Goal: Transaction & Acquisition: Book appointment/travel/reservation

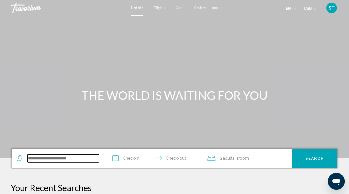
click at [45, 159] on input "Search widget" at bounding box center [63, 159] width 72 height 8
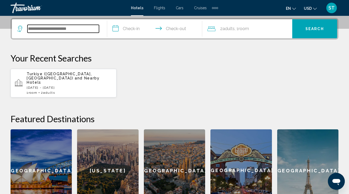
scroll to position [131, 0]
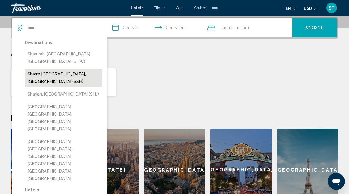
click at [55, 73] on button "Sharm [GEOGRAPHIC_DATA], [GEOGRAPHIC_DATA] (SSH)" at bounding box center [63, 77] width 77 height 17
type input "**********"
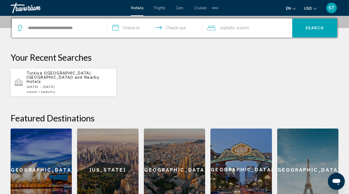
click at [132, 27] on input "**********" at bounding box center [155, 28] width 97 height 21
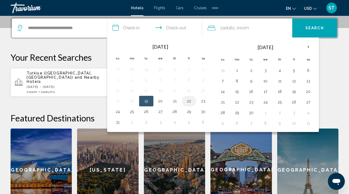
click at [189, 100] on button "22" at bounding box center [189, 100] width 8 height 7
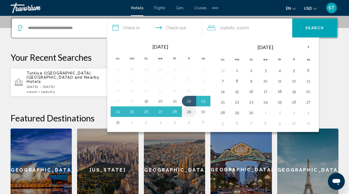
click at [191, 112] on button "29" at bounding box center [189, 111] width 8 height 7
type input "**********"
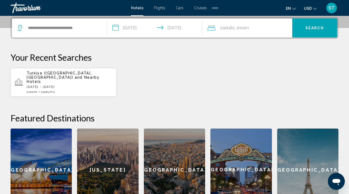
click at [239, 27] on span ", 1 Room rooms" at bounding box center [242, 27] width 14 height 7
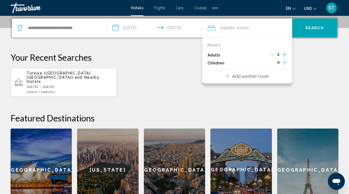
click at [267, 78] on p "Add another room" at bounding box center [250, 76] width 37 height 6
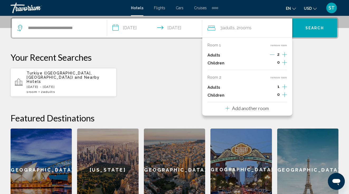
click at [285, 57] on icon "Increment adults" at bounding box center [284, 54] width 5 height 5
click at [285, 62] on icon "Increment children" at bounding box center [284, 62] width 5 height 5
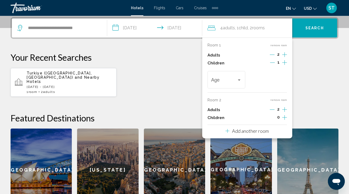
click at [312, 68] on div "Turkiye ([GEOGRAPHIC_DATA], [GEOGRAPHIC_DATA]) and Nearby Hotels [DATE] - [DATE…" at bounding box center [175, 82] width 328 height 29
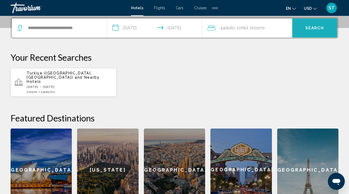
click at [316, 26] on span "Search" at bounding box center [315, 28] width 18 height 4
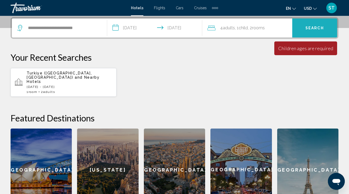
click at [316, 26] on span "Search" at bounding box center [315, 28] width 18 height 4
click at [260, 27] on span "rooms" at bounding box center [258, 27] width 13 height 5
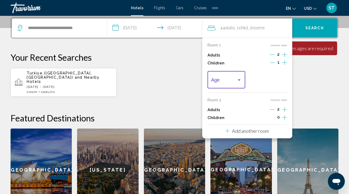
click at [238, 78] on div "Travelers: 4 adults, 1 child" at bounding box center [239, 80] width 5 height 4
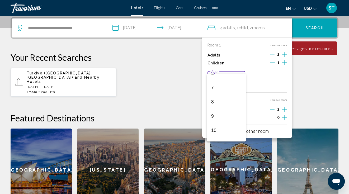
scroll to position [96, 0]
click at [216, 112] on span "9" at bounding box center [226, 113] width 31 height 14
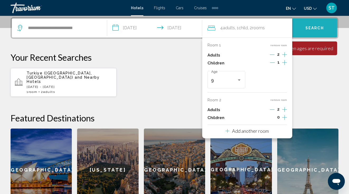
click at [320, 27] on span "Search" at bounding box center [315, 28] width 18 height 4
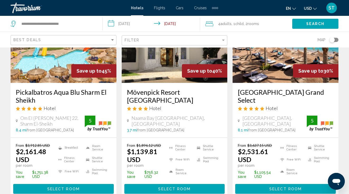
scroll to position [67, 0]
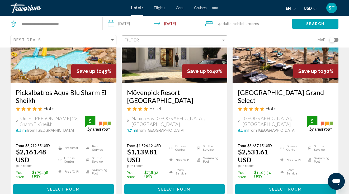
click at [235, 22] on span ", 1 Child Children" at bounding box center [238, 23] width 12 height 7
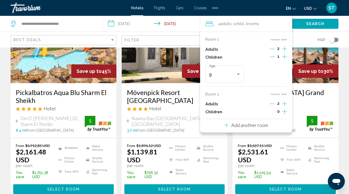
click at [273, 103] on icon "Decrement adults" at bounding box center [272, 103] width 5 height 5
click at [275, 39] on button "remove room" at bounding box center [279, 39] width 17 height 3
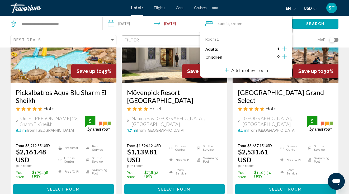
click at [285, 48] on icon "Increment adults" at bounding box center [284, 49] width 5 height 6
click at [285, 56] on icon "Increment children" at bounding box center [284, 56] width 5 height 5
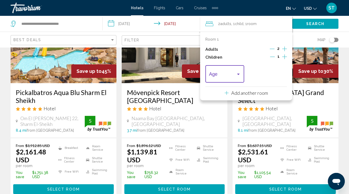
click at [237, 72] on div "Travelers: 2 adults, 1 child" at bounding box center [238, 74] width 5 height 4
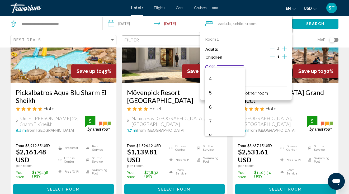
scroll to position [78, 0]
click at [216, 123] on span "9" at bounding box center [225, 125] width 32 height 14
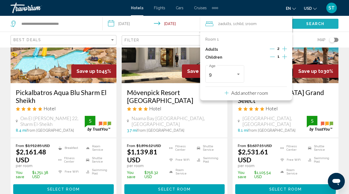
click at [311, 22] on span "Search" at bounding box center [315, 24] width 18 height 4
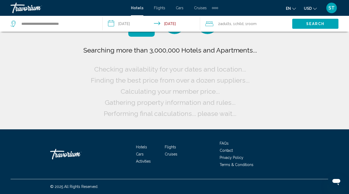
scroll to position [0, 0]
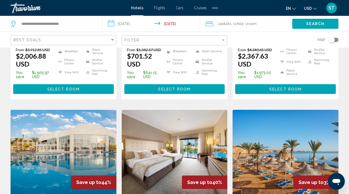
scroll to position [190, 0]
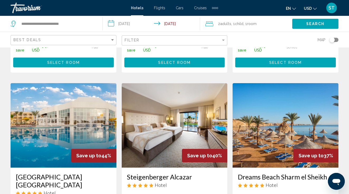
click at [129, 24] on input "**********" at bounding box center [153, 24] width 100 height 17
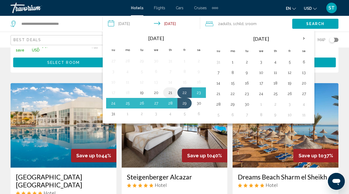
click at [169, 90] on button "21" at bounding box center [170, 92] width 8 height 7
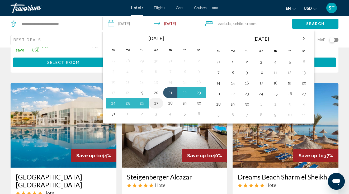
click at [155, 102] on button "27" at bounding box center [156, 103] width 8 height 7
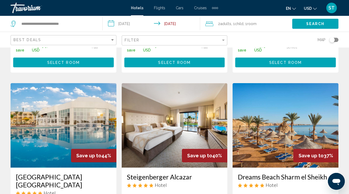
click at [308, 21] on button "Search" at bounding box center [315, 24] width 46 height 10
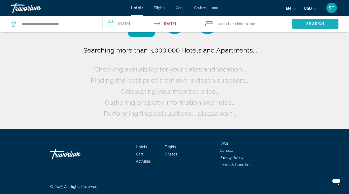
scroll to position [0, 0]
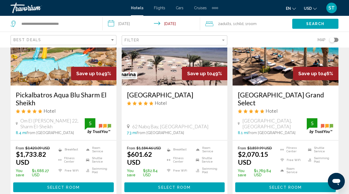
scroll to position [68, 0]
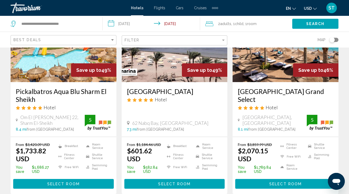
click at [178, 22] on input "**********" at bounding box center [153, 24] width 100 height 17
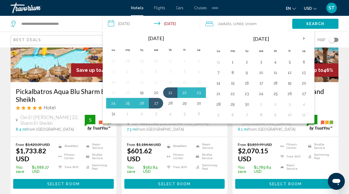
click at [236, 25] on span "Child" at bounding box center [239, 24] width 8 height 4
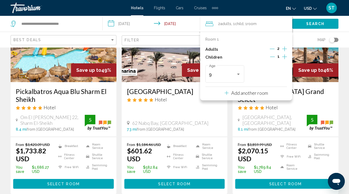
click at [273, 56] on icon "Decrement children" at bounding box center [272, 56] width 5 height 5
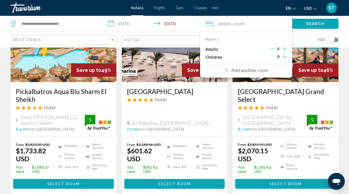
click at [175, 22] on input "**********" at bounding box center [153, 24] width 100 height 17
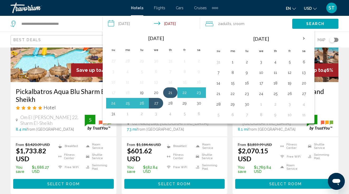
click at [170, 90] on button "21" at bounding box center [170, 92] width 8 height 7
click at [172, 103] on button "28" at bounding box center [170, 103] width 8 height 7
type input "**********"
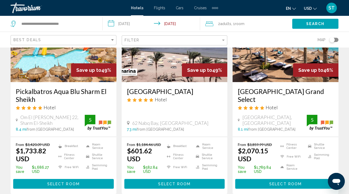
click at [313, 24] on span "Search" at bounding box center [315, 24] width 18 height 4
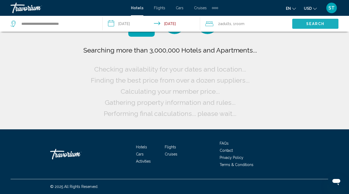
scroll to position [0, 0]
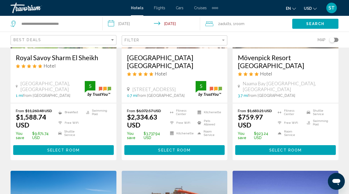
scroll to position [106, 0]
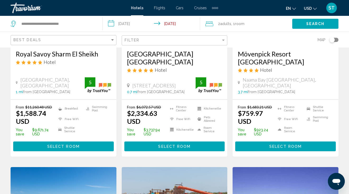
click at [64, 145] on span "Select Room" at bounding box center [63, 147] width 32 height 4
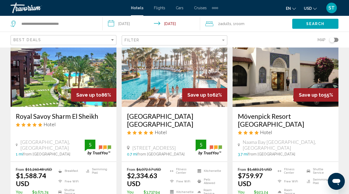
scroll to position [27, 0]
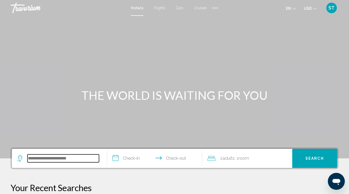
click at [58, 157] on input "Search widget" at bounding box center [63, 159] width 72 height 8
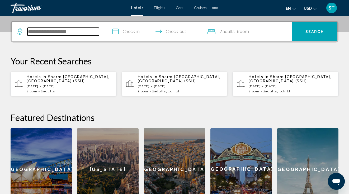
scroll to position [131, 0]
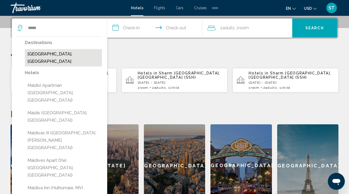
click at [61, 55] on button "Maldives, Maldives" at bounding box center [63, 57] width 77 height 17
type input "**********"
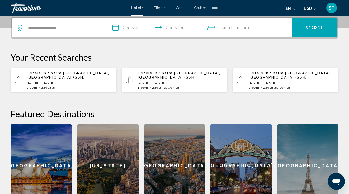
click at [137, 29] on input "**********" at bounding box center [155, 28] width 97 height 21
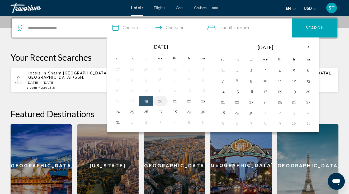
click at [160, 101] on button "20" at bounding box center [160, 100] width 8 height 7
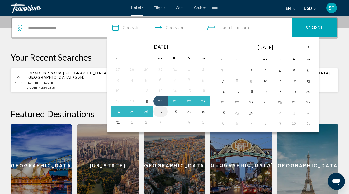
click at [161, 110] on button "27" at bounding box center [160, 111] width 8 height 7
type input "**********"
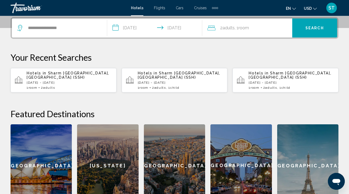
click at [305, 27] on button "Search" at bounding box center [314, 27] width 45 height 19
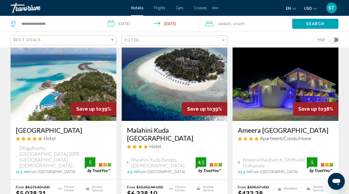
scroll to position [674, 0]
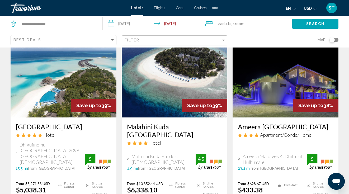
click at [129, 24] on input "**********" at bounding box center [153, 24] width 100 height 17
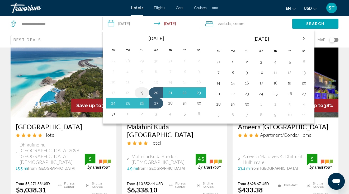
click at [144, 92] on button "19" at bounding box center [142, 92] width 8 height 7
click at [142, 103] on button "26" at bounding box center [142, 103] width 8 height 7
type input "**********"
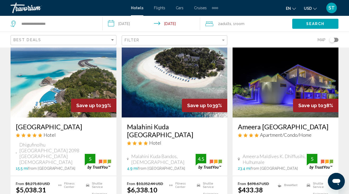
click at [321, 23] on span "Search" at bounding box center [315, 24] width 18 height 4
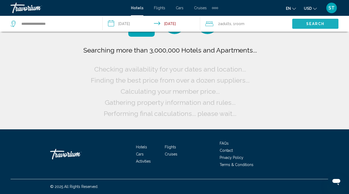
scroll to position [0, 0]
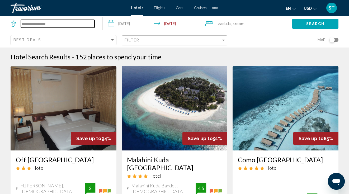
click at [64, 24] on input "**********" at bounding box center [58, 24] width 74 height 8
type input "*"
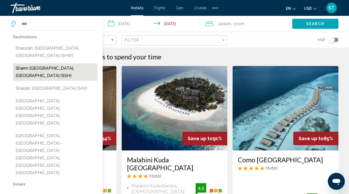
click at [52, 65] on button "Sharm [GEOGRAPHIC_DATA], [GEOGRAPHIC_DATA] (SSH)" at bounding box center [55, 71] width 85 height 17
type input "**********"
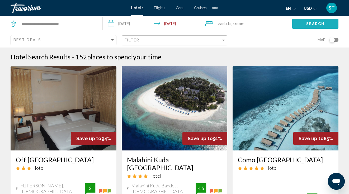
click at [313, 23] on span "Search" at bounding box center [315, 24] width 18 height 4
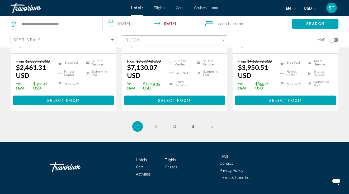
scroll to position [781, 0]
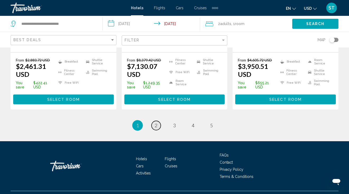
click at [156, 123] on span "2" at bounding box center [156, 126] width 3 height 6
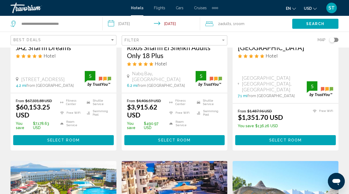
scroll to position [306, 0]
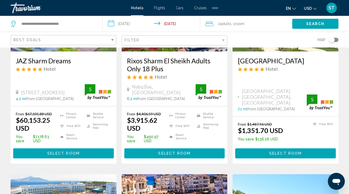
click at [133, 25] on input "**********" at bounding box center [153, 24] width 100 height 17
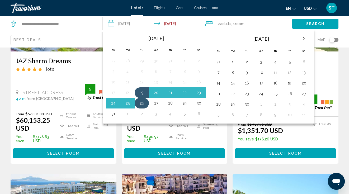
click at [142, 103] on button "26" at bounding box center [142, 103] width 8 height 7
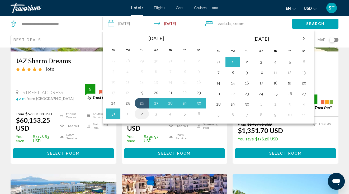
click at [142, 112] on button "2" at bounding box center [142, 113] width 8 height 7
type input "**********"
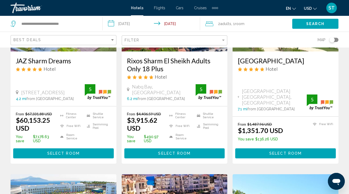
click at [302, 22] on button "Search" at bounding box center [315, 24] width 46 height 10
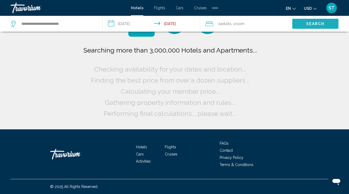
scroll to position [0, 0]
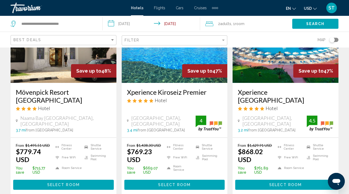
scroll to position [283, 0]
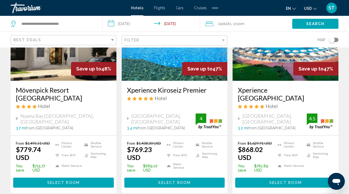
click at [75, 181] on span "Select Room" at bounding box center [63, 183] width 32 height 4
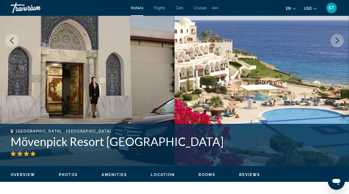
scroll to position [103, 0]
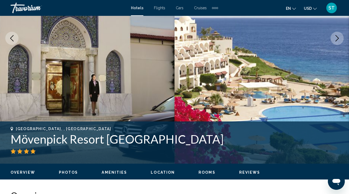
click at [338, 35] on button "Next image" at bounding box center [337, 38] width 13 height 13
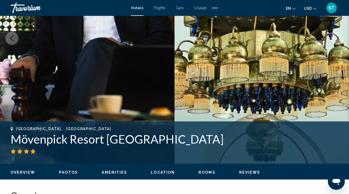
click at [338, 35] on icon "Next image" at bounding box center [337, 38] width 6 height 6
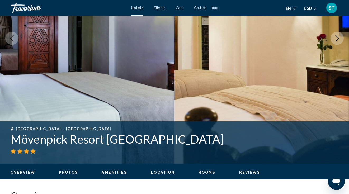
click at [338, 35] on icon "Next image" at bounding box center [337, 38] width 6 height 6
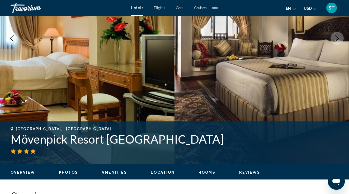
click at [338, 36] on icon "Next image" at bounding box center [337, 38] width 6 height 6
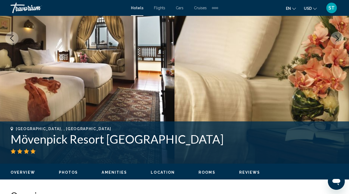
click at [338, 36] on icon "Next image" at bounding box center [337, 38] width 6 height 6
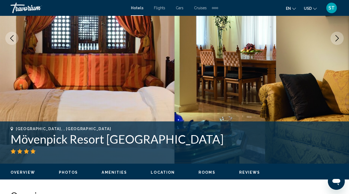
click at [338, 36] on icon "Next image" at bounding box center [337, 38] width 6 height 6
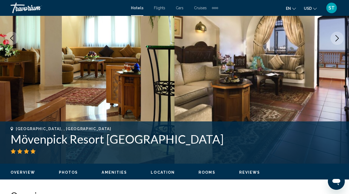
click at [338, 37] on icon "Next image" at bounding box center [337, 38] width 6 height 6
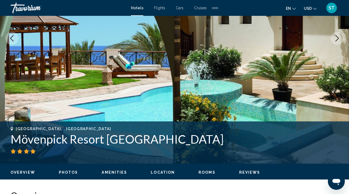
click at [338, 37] on icon "Next image" at bounding box center [337, 38] width 6 height 6
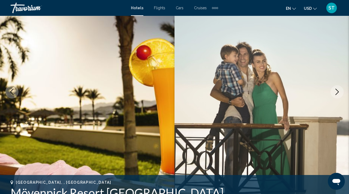
scroll to position [0, 0]
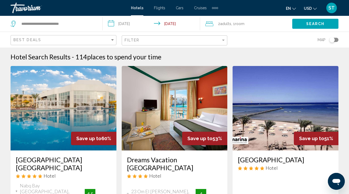
click at [237, 22] on span "Room" at bounding box center [240, 24] width 10 height 4
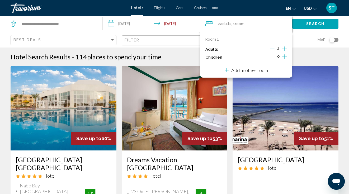
click at [262, 70] on p "Add another room" at bounding box center [249, 70] width 37 height 6
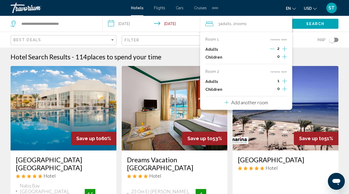
click at [286, 57] on icon "Increment children" at bounding box center [284, 57] width 5 height 6
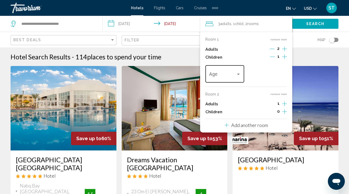
click at [239, 74] on div "Travelers: 3 adults, 1 child" at bounding box center [238, 74] width 3 height 1
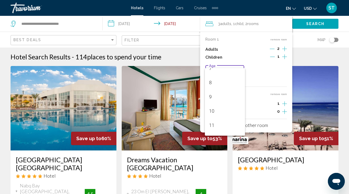
scroll to position [109, 0]
click at [217, 97] on span "9" at bounding box center [225, 95] width 32 height 14
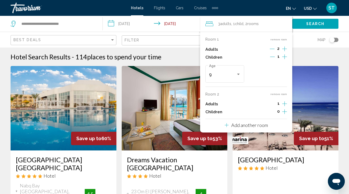
click at [285, 59] on icon "Increment children" at bounding box center [284, 56] width 5 height 5
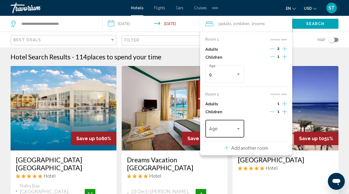
click at [239, 129] on div "Travelers: 3 adults, 2 children" at bounding box center [238, 128] width 3 height 1
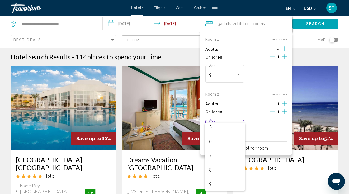
scroll to position [75, 0]
click at [215, 168] on span "8" at bounding box center [225, 169] width 32 height 14
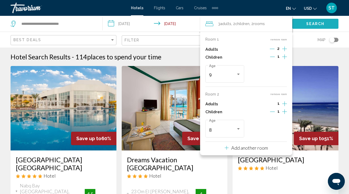
click at [307, 20] on button "Search" at bounding box center [315, 24] width 46 height 10
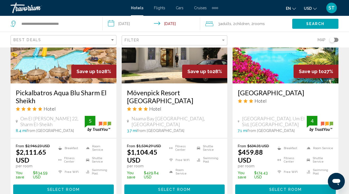
scroll to position [708, 0]
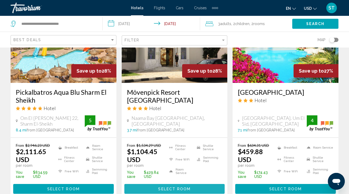
click at [175, 184] on button "Select Room" at bounding box center [174, 189] width 101 height 10
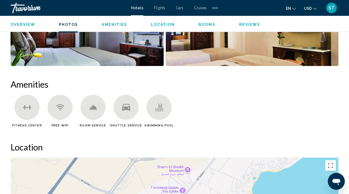
scroll to position [462, 0]
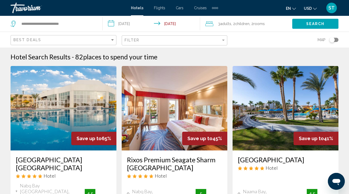
click at [239, 26] on span ", 2 Child Children" at bounding box center [240, 23] width 18 height 7
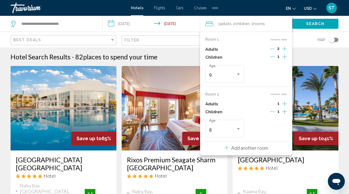
click at [274, 56] on icon "Decrement children" at bounding box center [272, 56] width 5 height 5
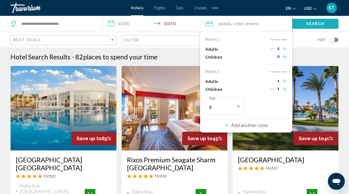
click at [313, 20] on button "Search" at bounding box center [315, 24] width 46 height 10
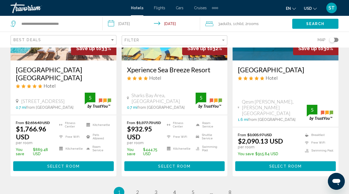
scroll to position [737, 0]
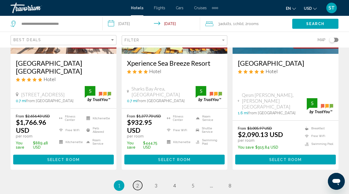
click at [138, 183] on span "2" at bounding box center [137, 186] width 3 height 6
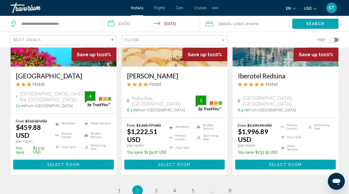
scroll to position [777, 0]
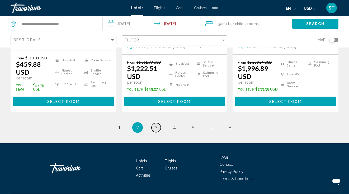
click at [157, 123] on link "page 3" at bounding box center [156, 127] width 9 height 9
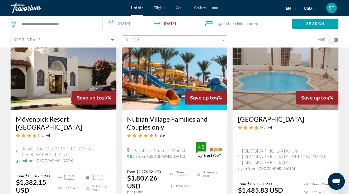
scroll to position [39, 0]
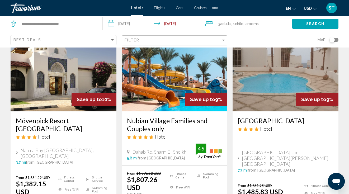
click at [235, 22] on span ", 1 Child Children" at bounding box center [237, 23] width 12 height 7
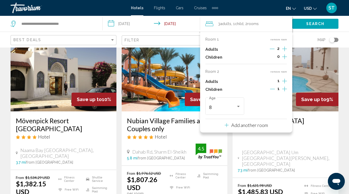
click at [282, 40] on button "remove room" at bounding box center [279, 39] width 17 height 3
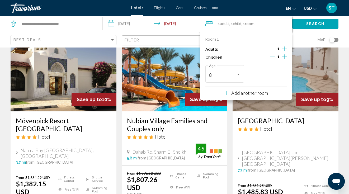
click at [284, 50] on icon "Increment adults" at bounding box center [284, 49] width 5 height 6
click at [273, 56] on icon "Decrement children" at bounding box center [272, 56] width 5 height 5
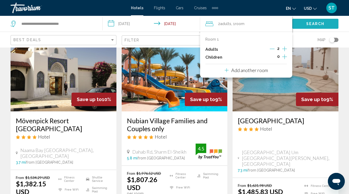
click at [305, 22] on button "Search" at bounding box center [315, 24] width 46 height 10
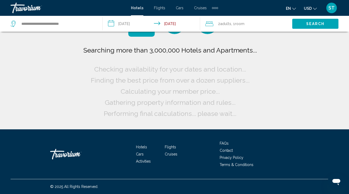
scroll to position [0, 0]
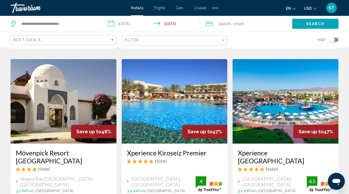
scroll to position [219, 0]
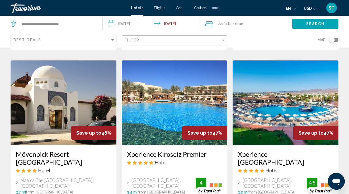
click at [88, 98] on img "Main content" at bounding box center [64, 103] width 106 height 85
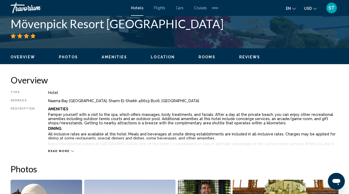
scroll to position [44, 0]
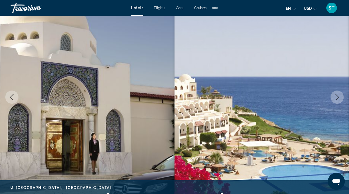
click at [337, 95] on icon "Next image" at bounding box center [337, 97] width 3 height 6
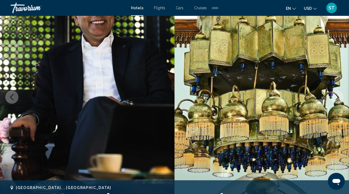
click at [337, 95] on icon "Next image" at bounding box center [337, 97] width 3 height 6
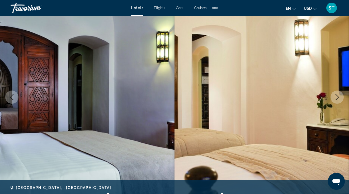
click at [338, 96] on icon "Next image" at bounding box center [337, 97] width 3 height 6
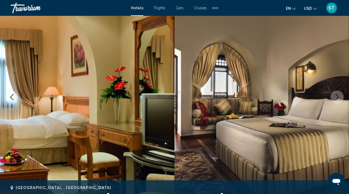
click at [338, 96] on icon "Next image" at bounding box center [337, 97] width 3 height 6
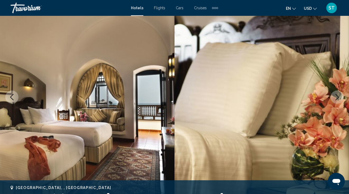
click at [338, 96] on icon "Next image" at bounding box center [337, 97] width 3 height 6
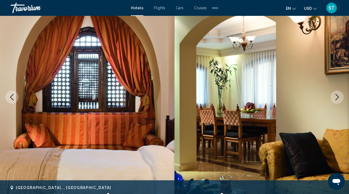
click at [338, 97] on icon "Next image" at bounding box center [337, 97] width 6 height 6
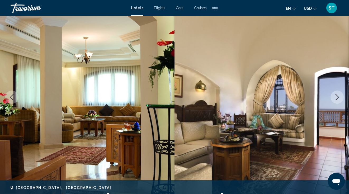
click at [338, 97] on icon "Next image" at bounding box center [337, 97] width 6 height 6
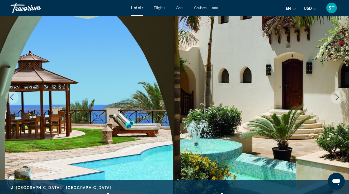
click at [338, 97] on icon "Next image" at bounding box center [337, 97] width 6 height 6
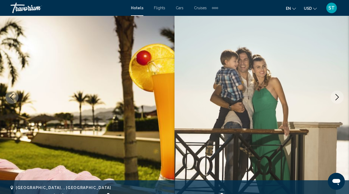
click at [338, 97] on icon "Next image" at bounding box center [337, 97] width 6 height 6
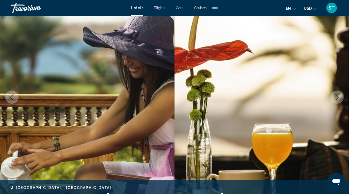
click at [338, 97] on icon "Next image" at bounding box center [337, 97] width 6 height 6
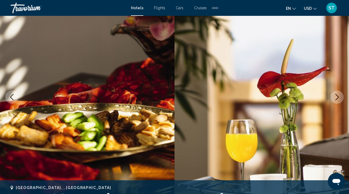
click at [338, 97] on icon "Next image" at bounding box center [337, 97] width 6 height 6
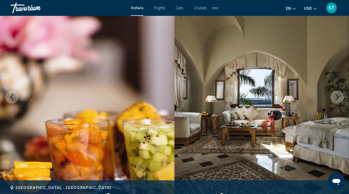
click at [338, 97] on icon "Next image" at bounding box center [337, 97] width 6 height 6
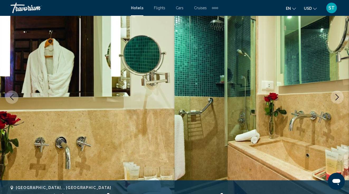
click at [338, 97] on icon "Next image" at bounding box center [337, 97] width 6 height 6
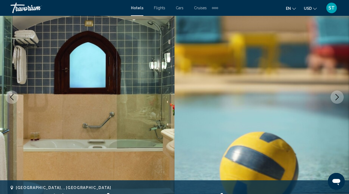
click at [338, 97] on icon "Next image" at bounding box center [337, 97] width 3 height 6
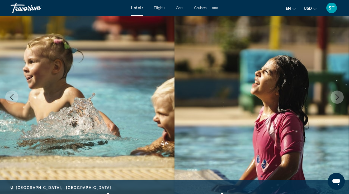
click at [338, 97] on icon "Next image" at bounding box center [337, 97] width 3 height 6
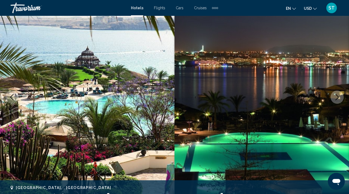
click at [338, 97] on icon "Next image" at bounding box center [337, 97] width 3 height 6
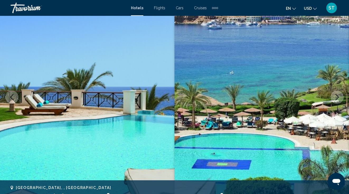
click at [338, 98] on icon "Next image" at bounding box center [337, 97] width 3 height 6
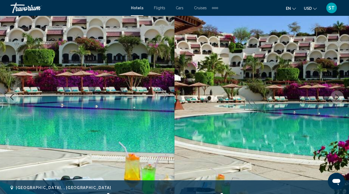
click at [338, 98] on icon "Next image" at bounding box center [337, 97] width 3 height 6
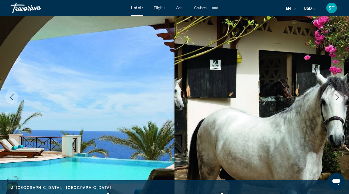
click at [338, 98] on icon "Next image" at bounding box center [337, 97] width 3 height 6
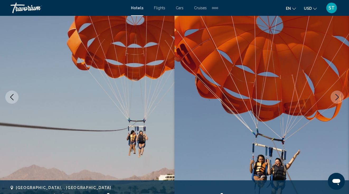
click at [338, 98] on icon "Next image" at bounding box center [337, 97] width 3 height 6
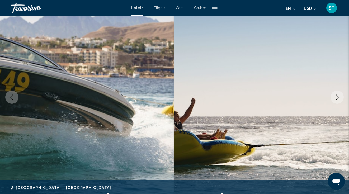
click at [338, 98] on icon "Next image" at bounding box center [337, 97] width 3 height 6
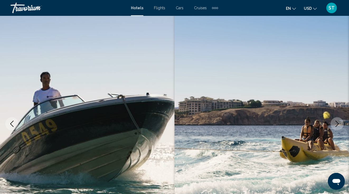
scroll to position [0, 0]
